Goal: Information Seeking & Learning: Find specific fact

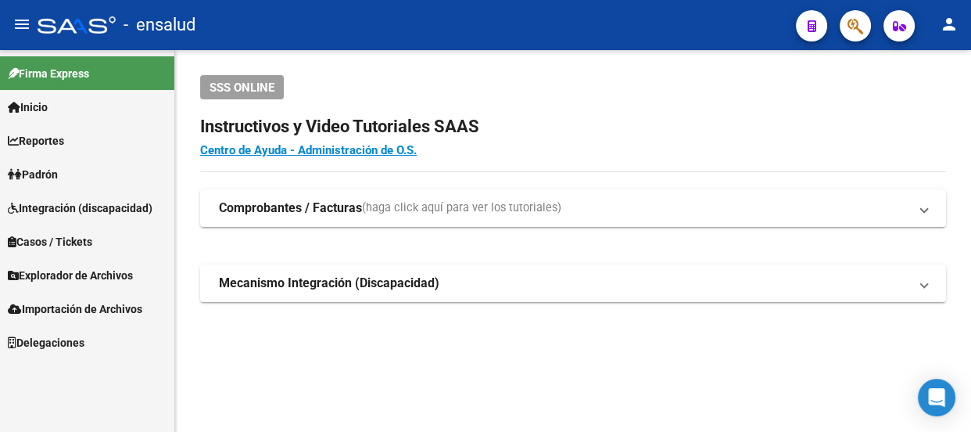
scroll to position [93, 0]
click at [76, 140] on link "Reportes" at bounding box center [87, 141] width 174 height 34
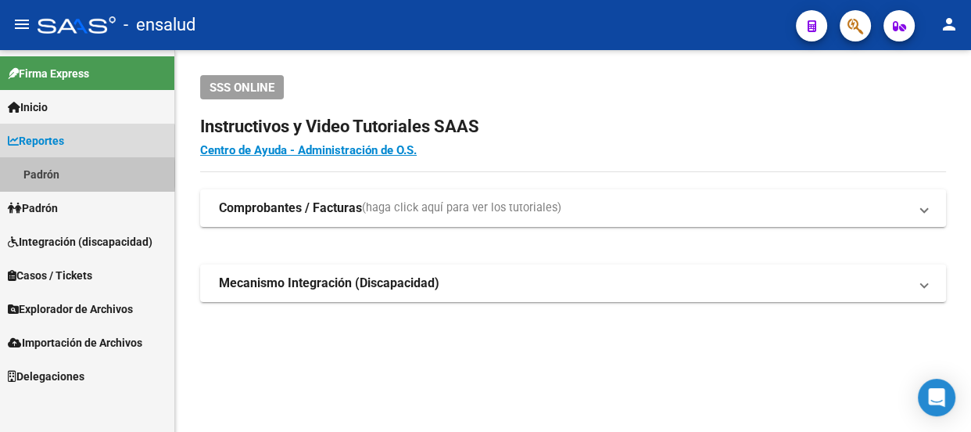
click at [63, 174] on link "Padrón" at bounding box center [87, 174] width 174 height 34
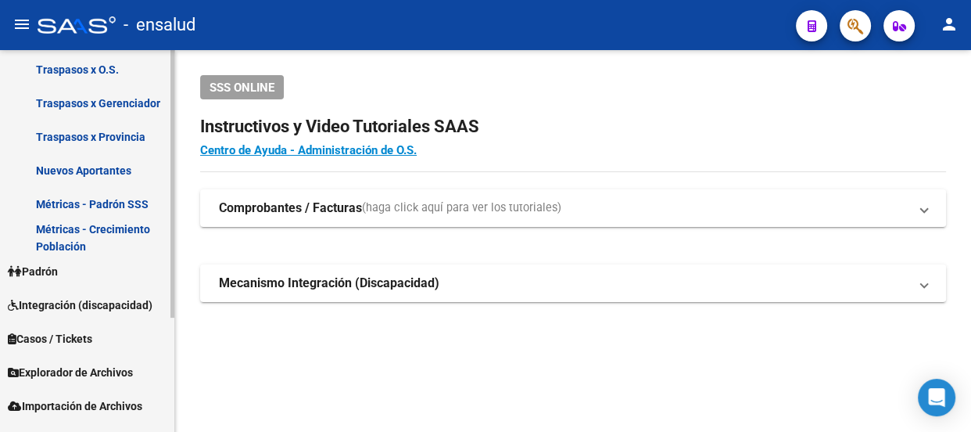
scroll to position [163, 0]
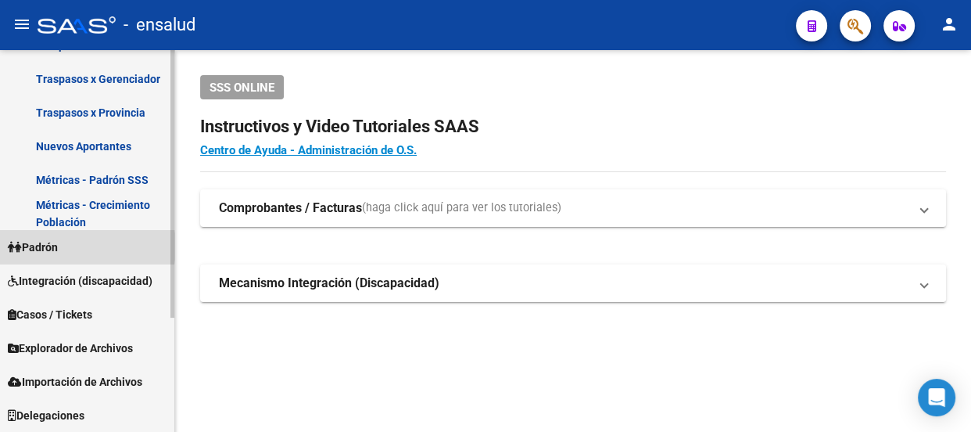
click at [58, 246] on span "Padrón" at bounding box center [33, 246] width 50 height 17
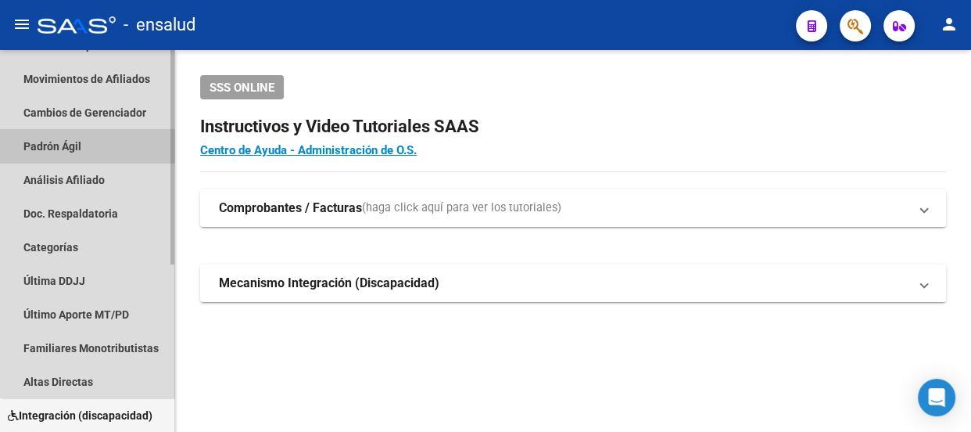
click at [94, 143] on link "Padrón Ágil" at bounding box center [87, 146] width 174 height 34
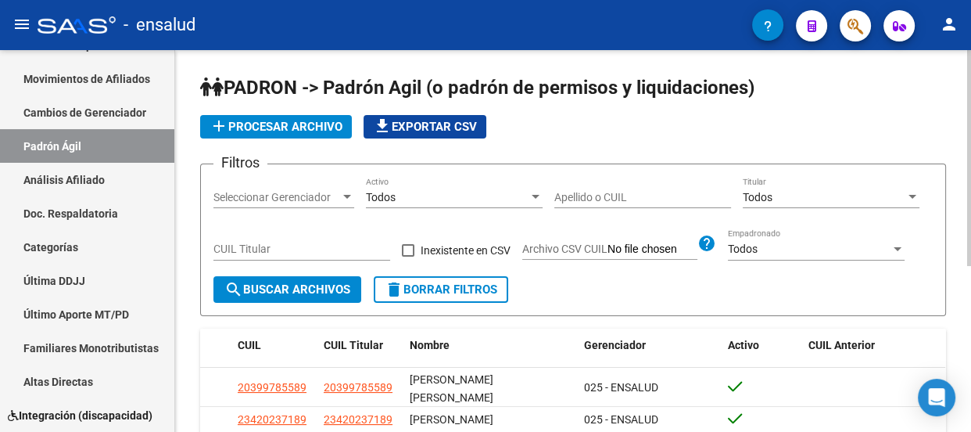
click at [306, 242] on input "CUIL Titular" at bounding box center [301, 248] width 177 height 13
paste input "20-39493041-6"
type input "20-39493041-6"
click at [301, 285] on span "search Buscar Archivos" at bounding box center [287, 289] width 126 height 14
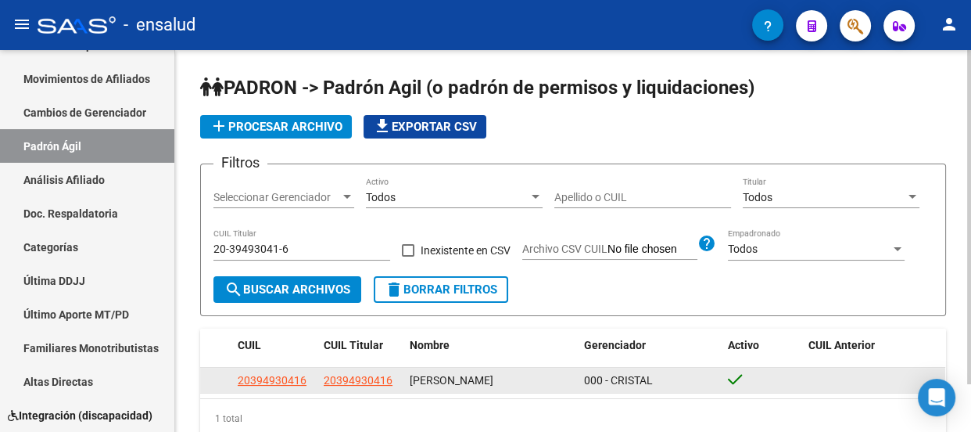
drag, startPoint x: 549, startPoint y: 378, endPoint x: 321, endPoint y: 378, distance: 228.3
type textarea "20394930416 [PERSON_NAME]"
click at [321, 378] on div "20394930416 20394930416 [PERSON_NAME] 000 - CRISTAL" at bounding box center [572, 379] width 745 height 25
copy div "20394930416 [PERSON_NAME]"
